Goal: Find specific page/section: Find specific page/section

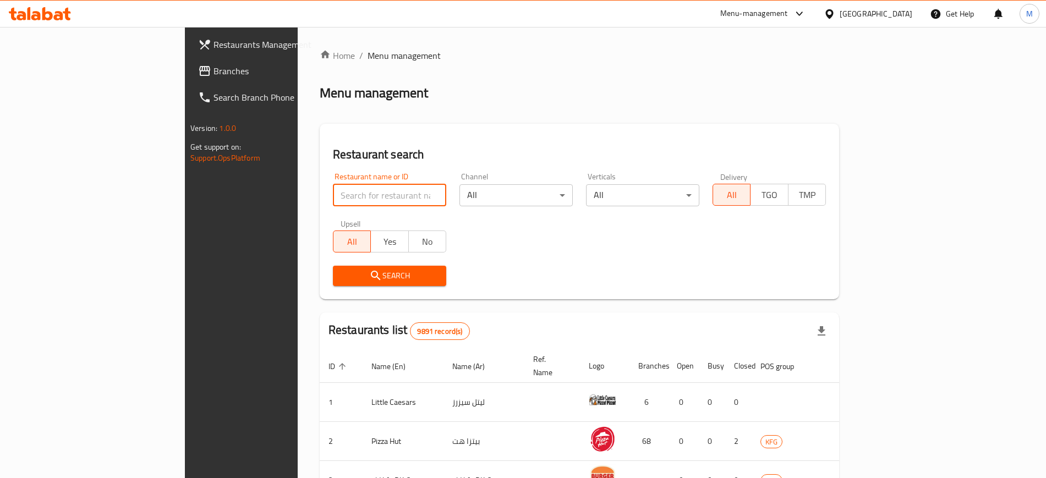
click at [333, 189] on input "search" at bounding box center [389, 195] width 113 height 22
type input "over"
click button "Search" at bounding box center [389, 276] width 113 height 20
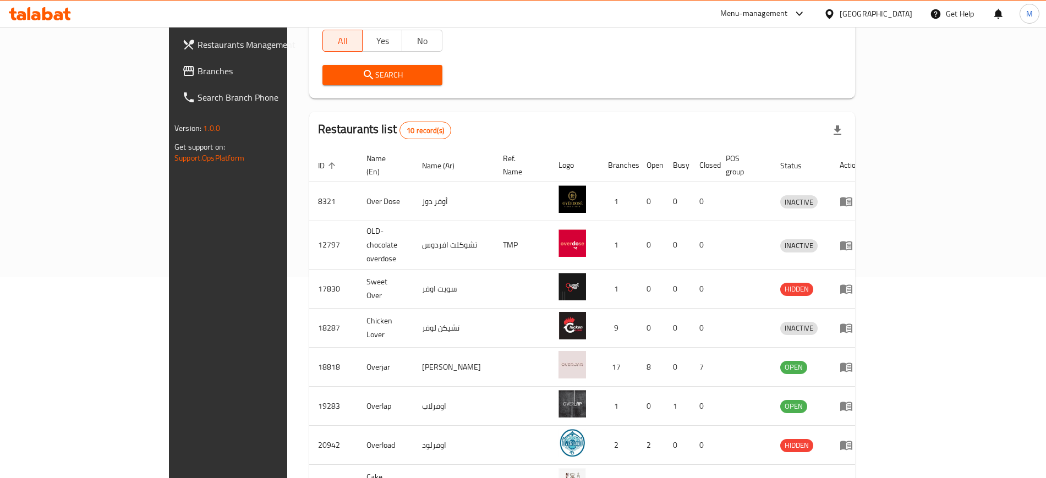
scroll to position [196, 0]
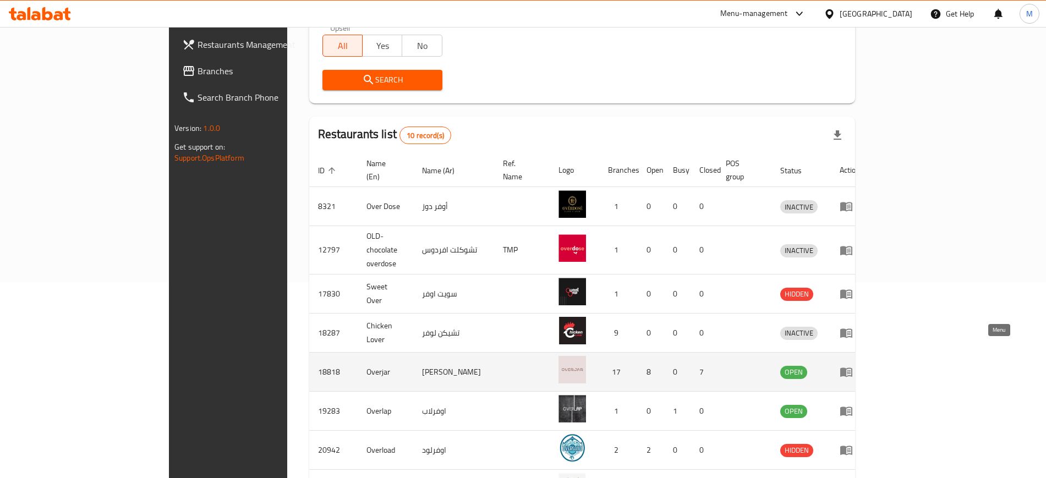
click at [853, 365] on icon "enhanced table" at bounding box center [846, 371] width 13 height 13
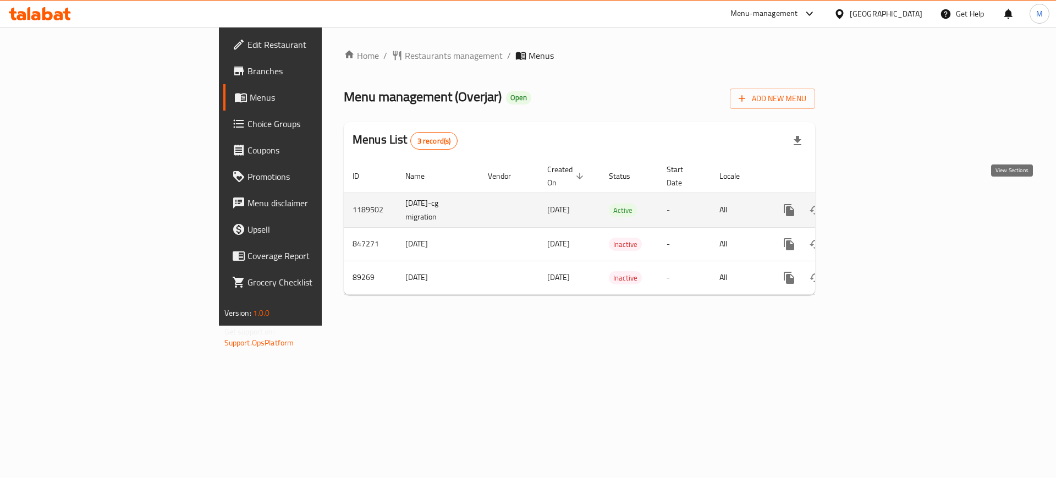
click at [882, 197] on link "enhanced table" at bounding box center [869, 210] width 26 height 26
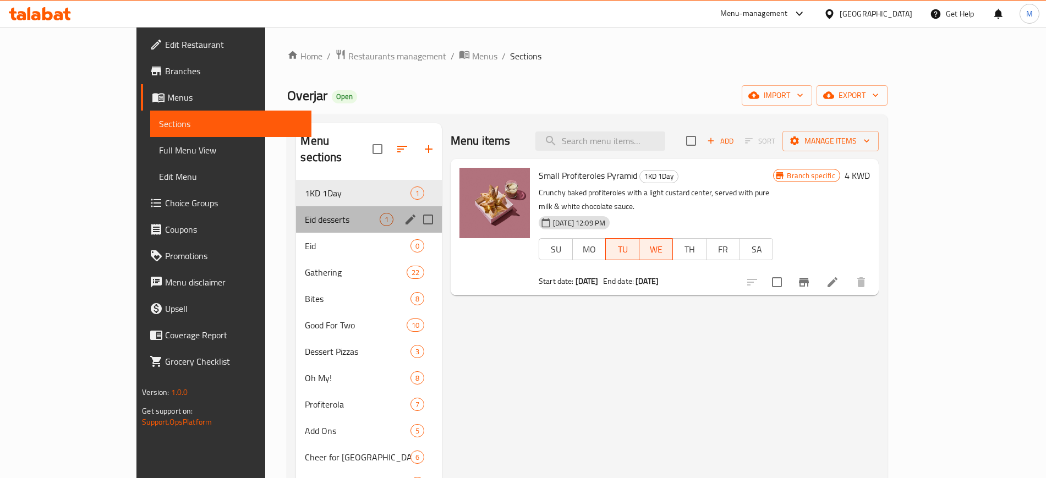
click at [296, 215] on div "Eid desserts 1" at bounding box center [369, 219] width 146 height 26
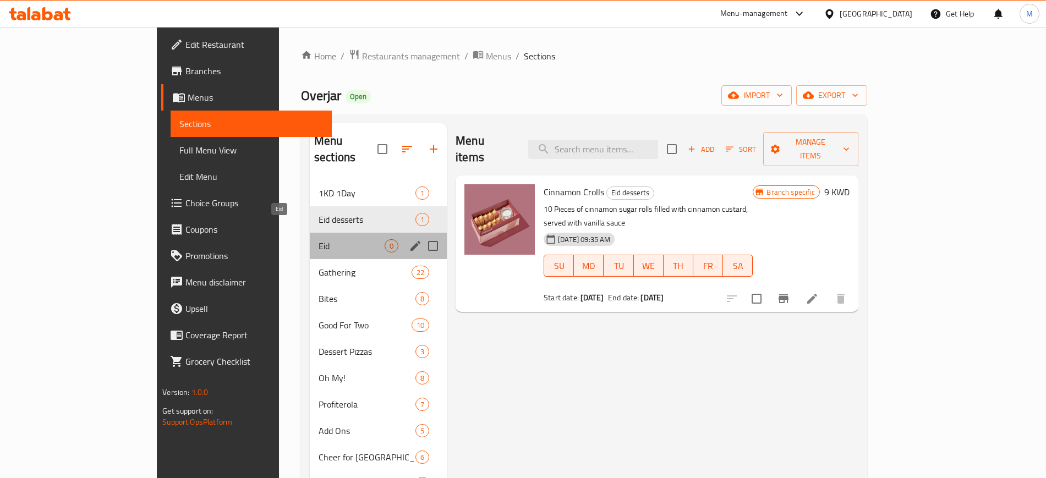
click at [319, 239] on span "Eid" at bounding box center [352, 245] width 66 height 13
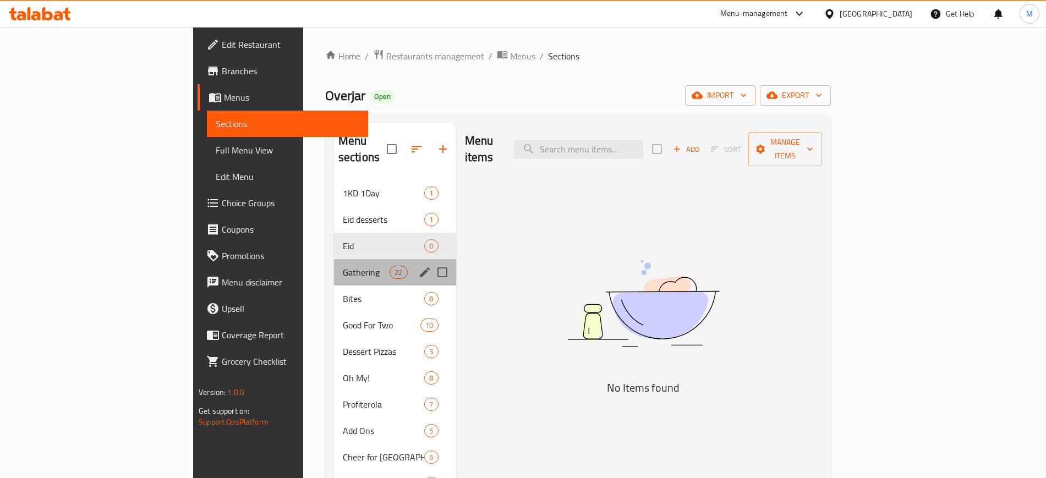
click at [334, 263] on div "Gathering 22" at bounding box center [395, 272] width 122 height 26
